Goal: Information Seeking & Learning: Learn about a topic

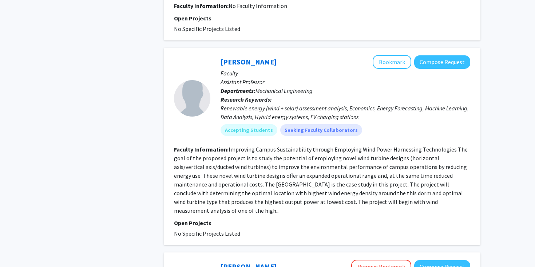
scroll to position [1127, 0]
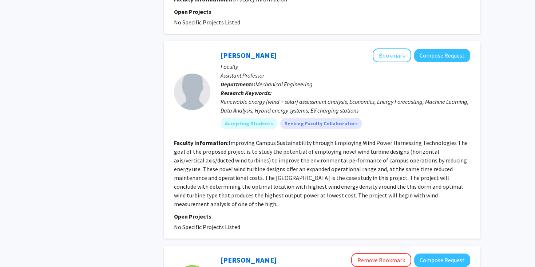
click at [258, 142] on fg-read-more "Improving Campus Sustainability through Employing Wind Power Harnessing Technol…" at bounding box center [321, 173] width 294 height 68
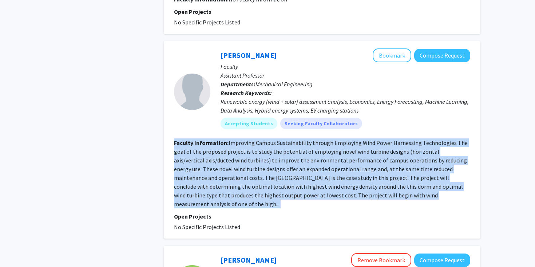
click at [258, 142] on fg-read-more "Improving Campus Sustainability through Employing Wind Power Harnessing Technol…" at bounding box center [321, 173] width 294 height 68
click at [265, 146] on fg-read-more "Improving Campus Sustainability through Employing Wind Power Harnessing Technol…" at bounding box center [321, 173] width 294 height 68
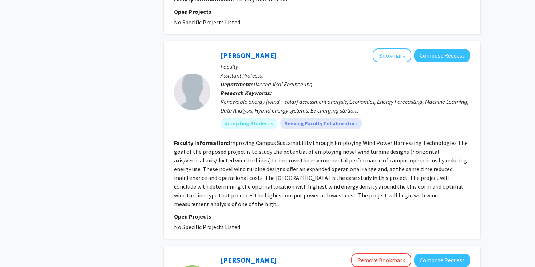
click at [265, 151] on fg-read-more "Improving Campus Sustainability through Employing Wind Power Harnessing Technol…" at bounding box center [321, 173] width 294 height 68
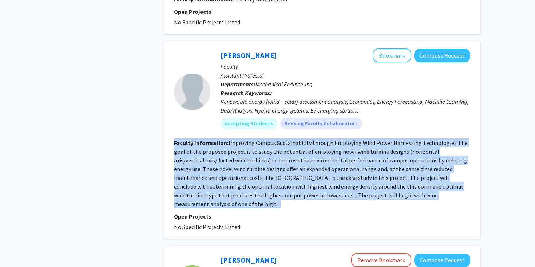
click at [265, 151] on fg-read-more "Improving Campus Sustainability through Employing Wind Power Harnessing Technol…" at bounding box center [321, 173] width 294 height 68
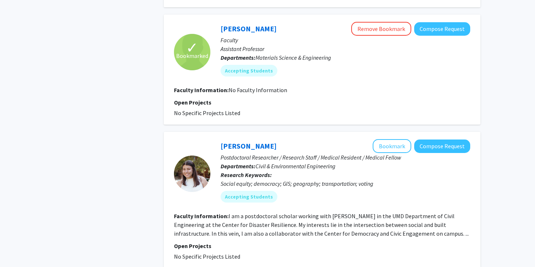
scroll to position [1440, 0]
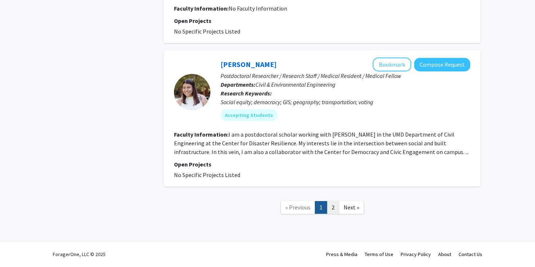
click at [333, 205] on link "2" at bounding box center [333, 207] width 12 height 13
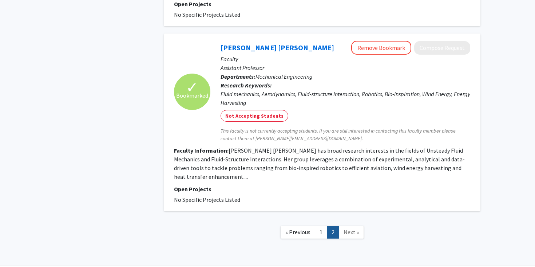
scroll to position [513, 0]
